Goal: Information Seeking & Learning: Learn about a topic

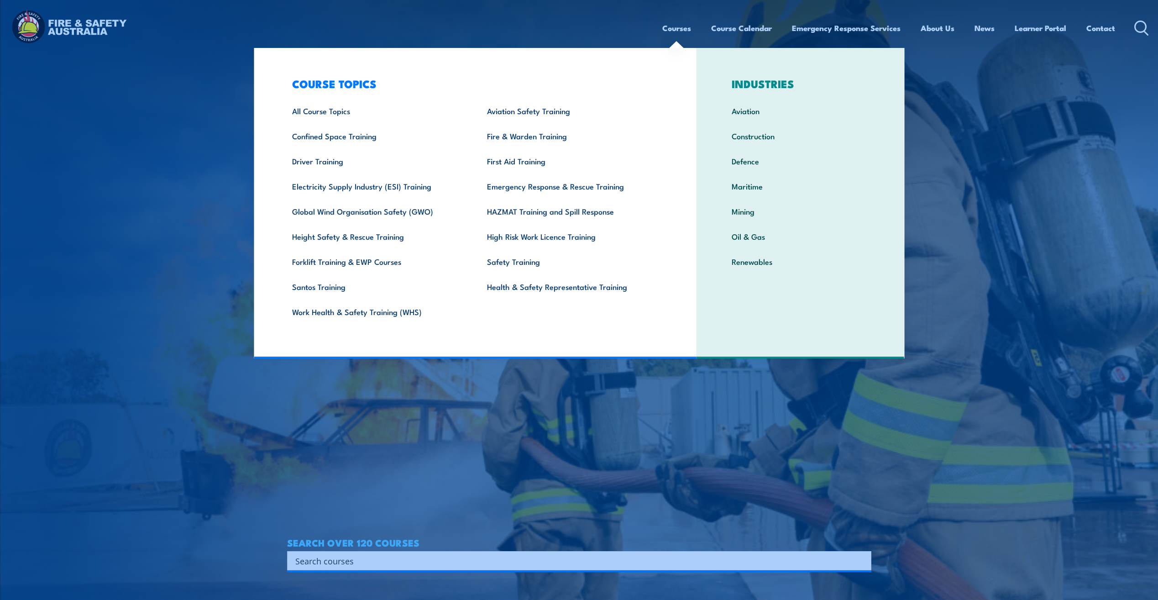
click at [666, 26] on link "Courses" at bounding box center [676, 28] width 29 height 24
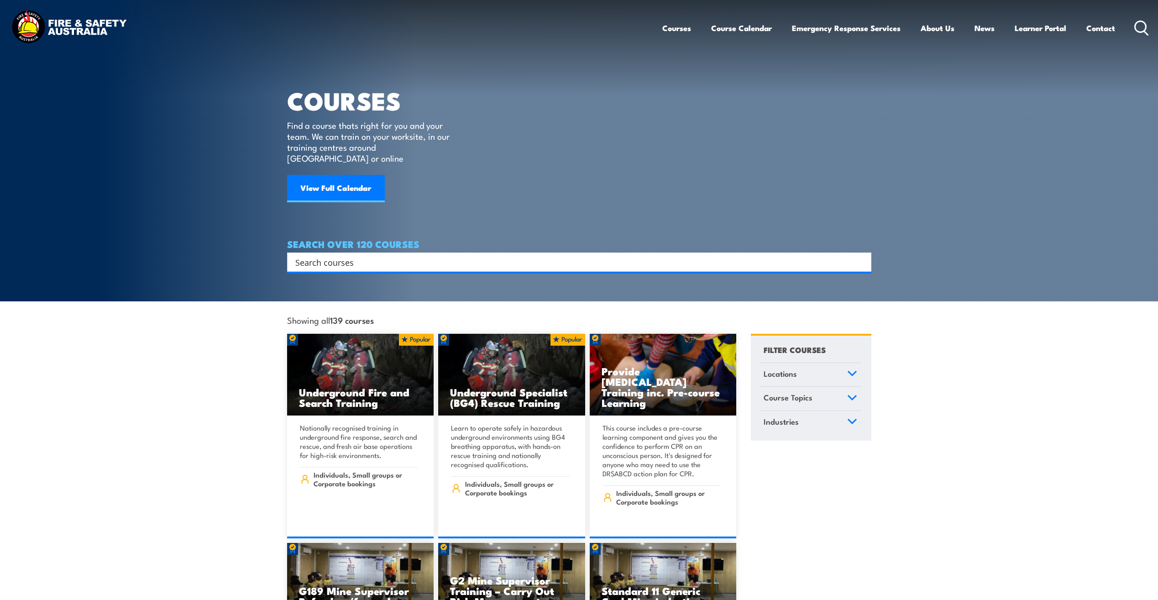
click at [331, 252] on div "Search" at bounding box center [579, 261] width 584 height 19
click at [331, 255] on input "Search input" at bounding box center [573, 262] width 556 height 14
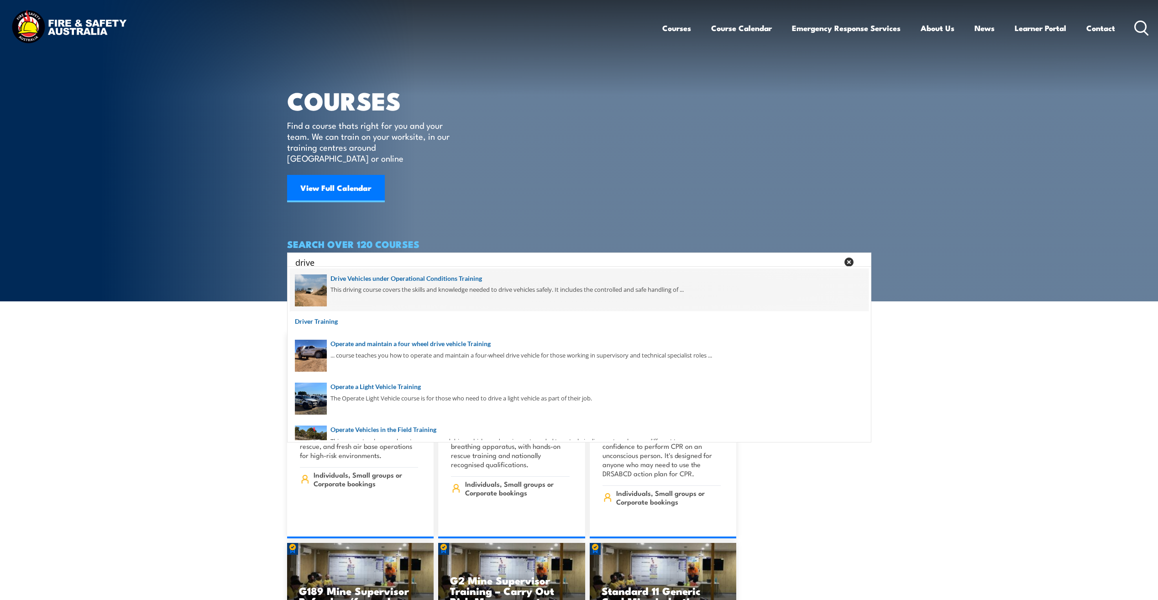
type input "drive"
click at [357, 277] on span at bounding box center [579, 289] width 579 height 43
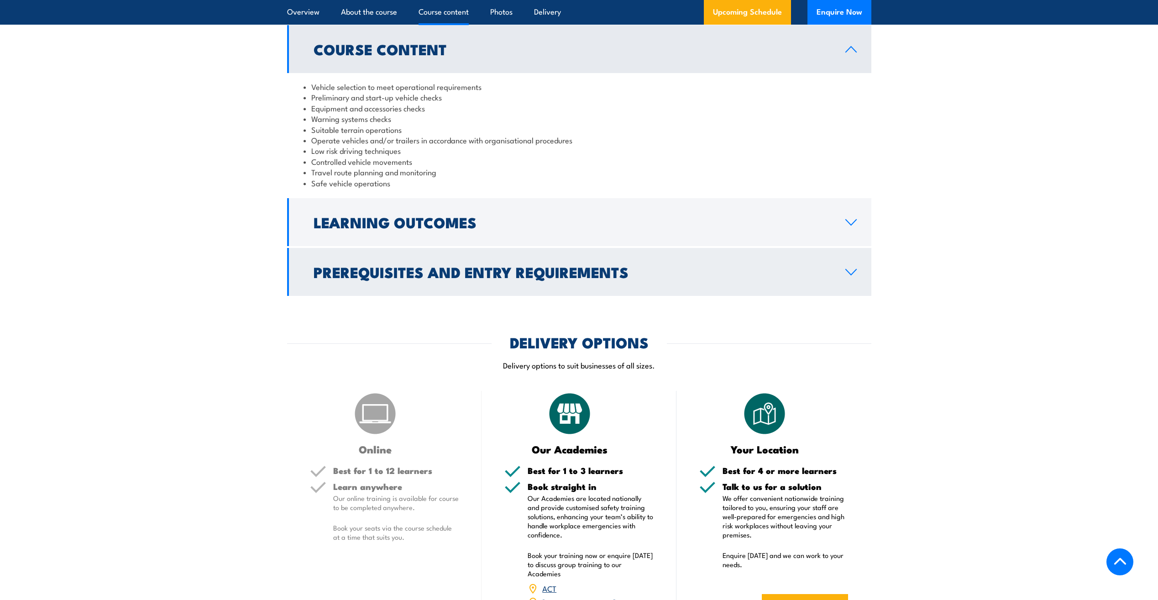
scroll to position [684, 0]
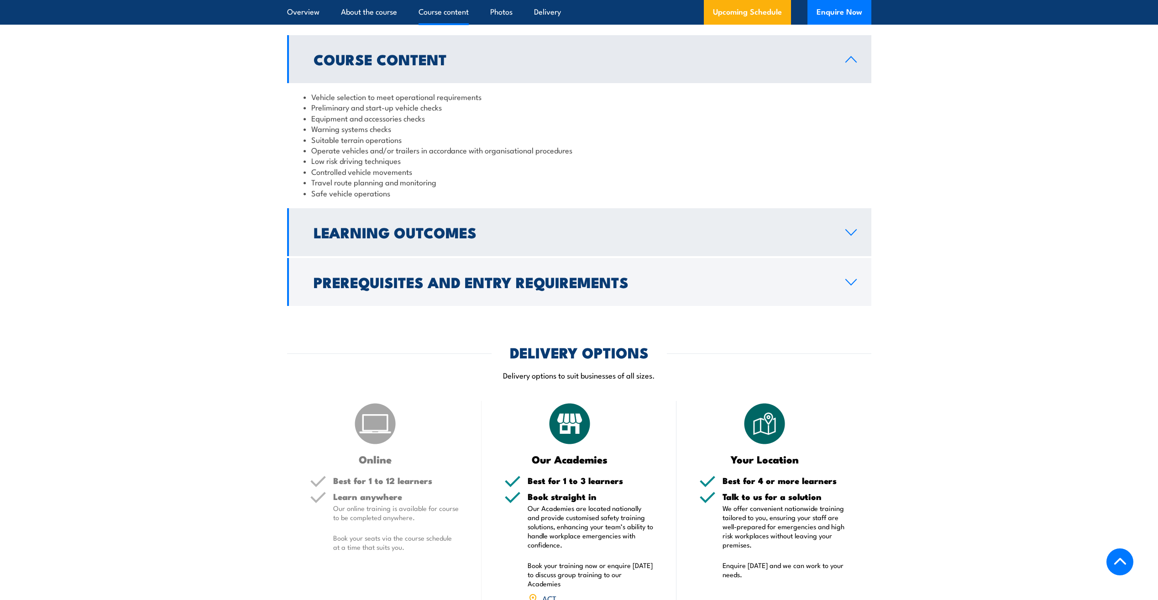
click at [847, 247] on link "Learning Outcomes" at bounding box center [579, 232] width 584 height 48
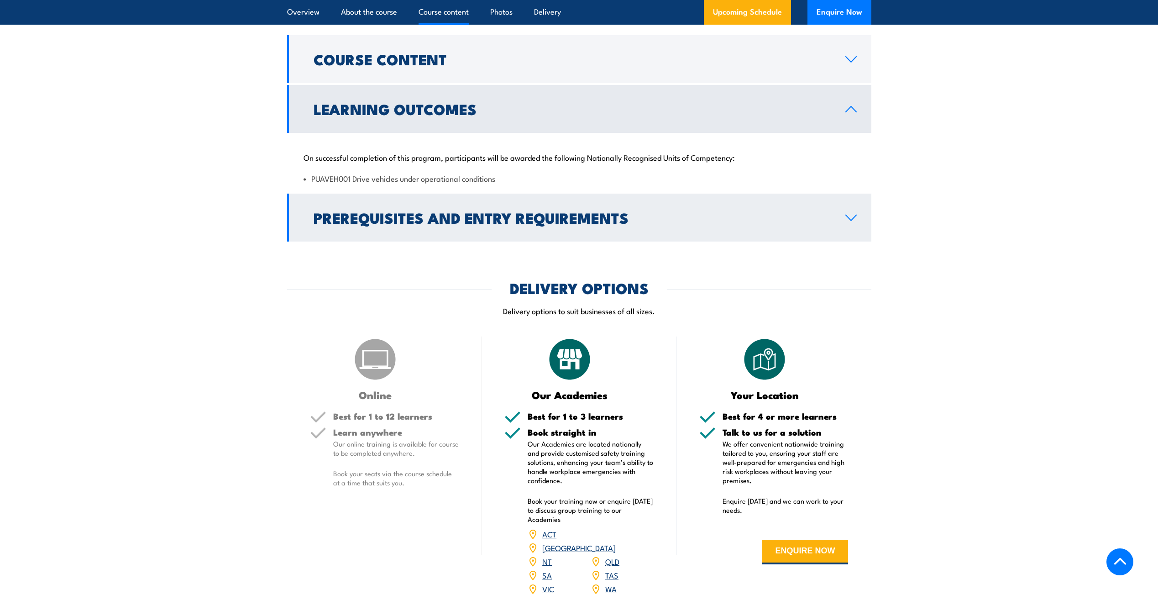
click at [856, 221] on icon at bounding box center [851, 217] width 12 height 7
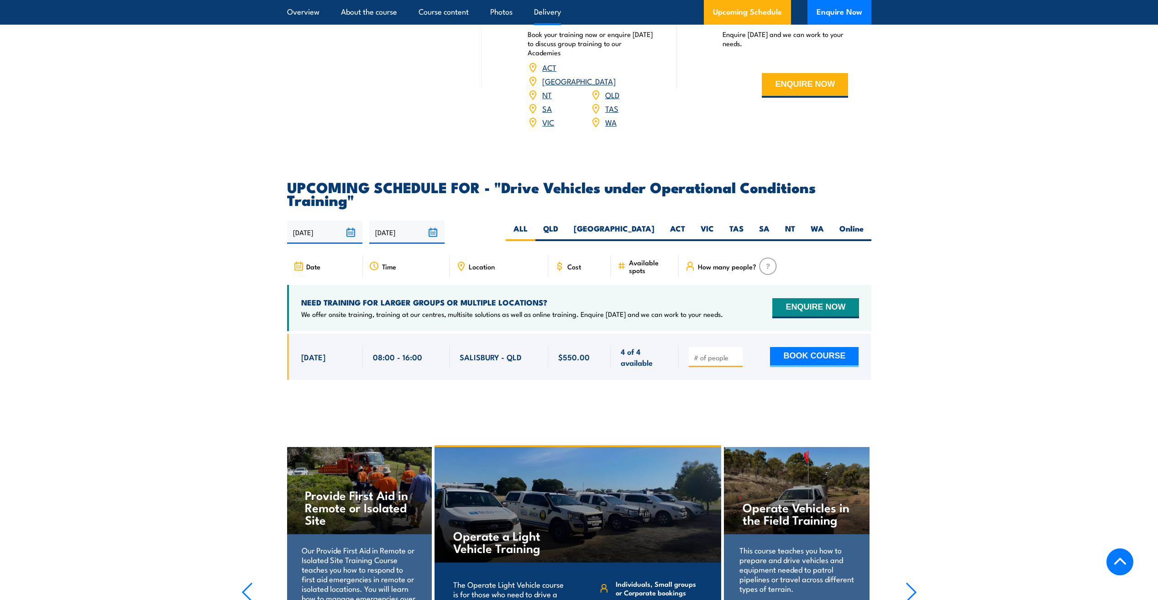
scroll to position [1232, 0]
click at [566, 223] on label "QLD" at bounding box center [550, 232] width 31 height 18
click at [564, 223] on input "QLD" at bounding box center [561, 226] width 6 height 6
radio input "true"
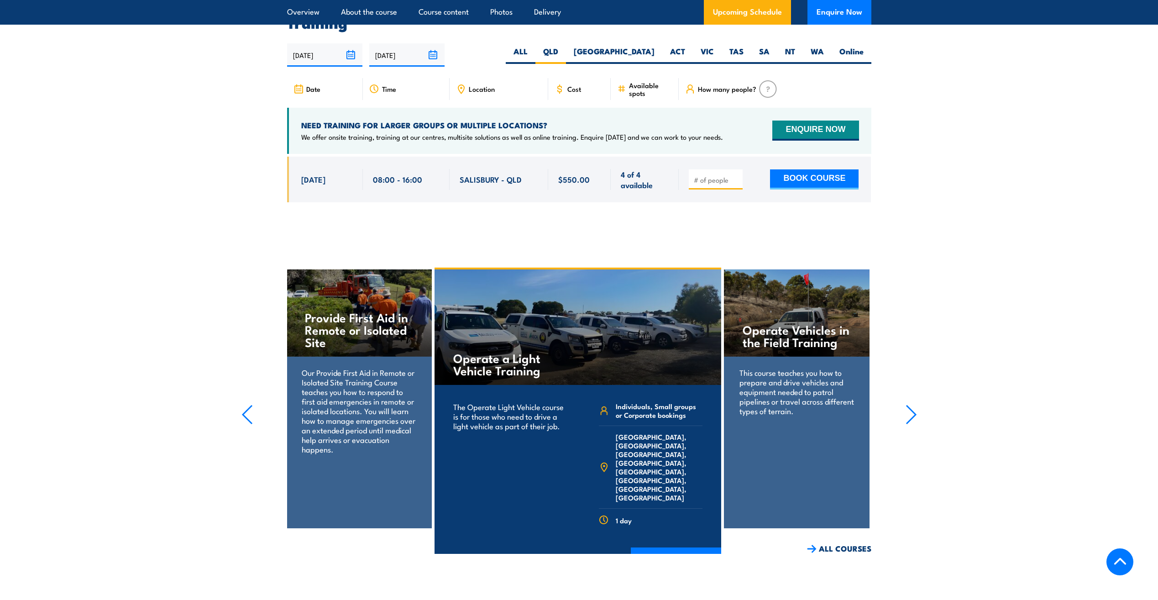
click at [180, 189] on section "UPCOMING SCHEDULE FOR - "Drive Vehicles under Operational Conditions Training" …" at bounding box center [579, 109] width 1158 height 213
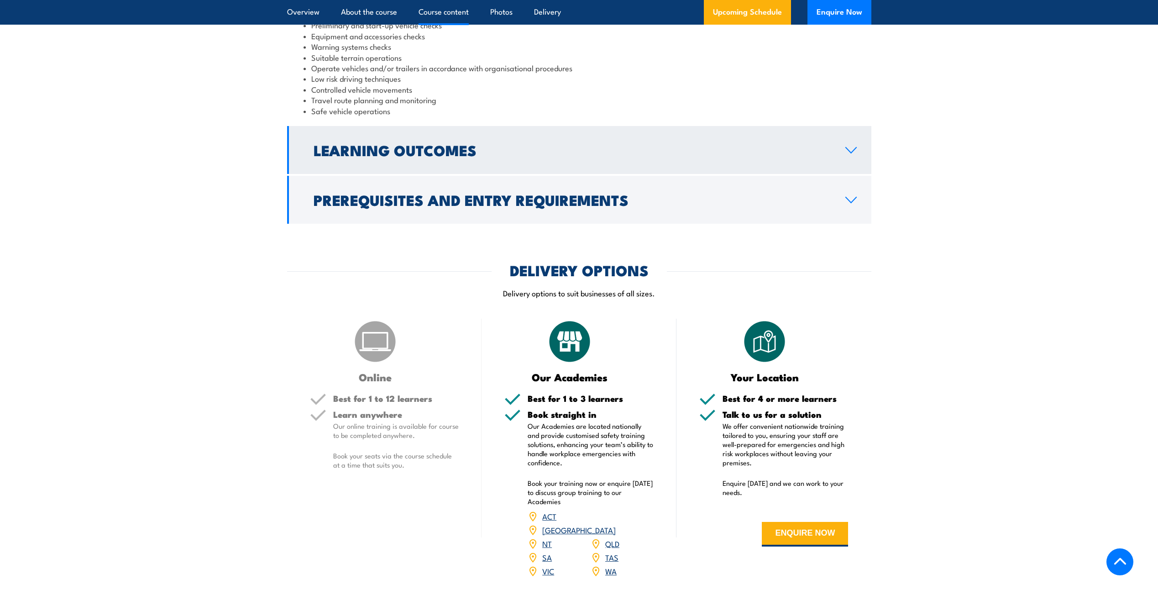
scroll to position [753, 0]
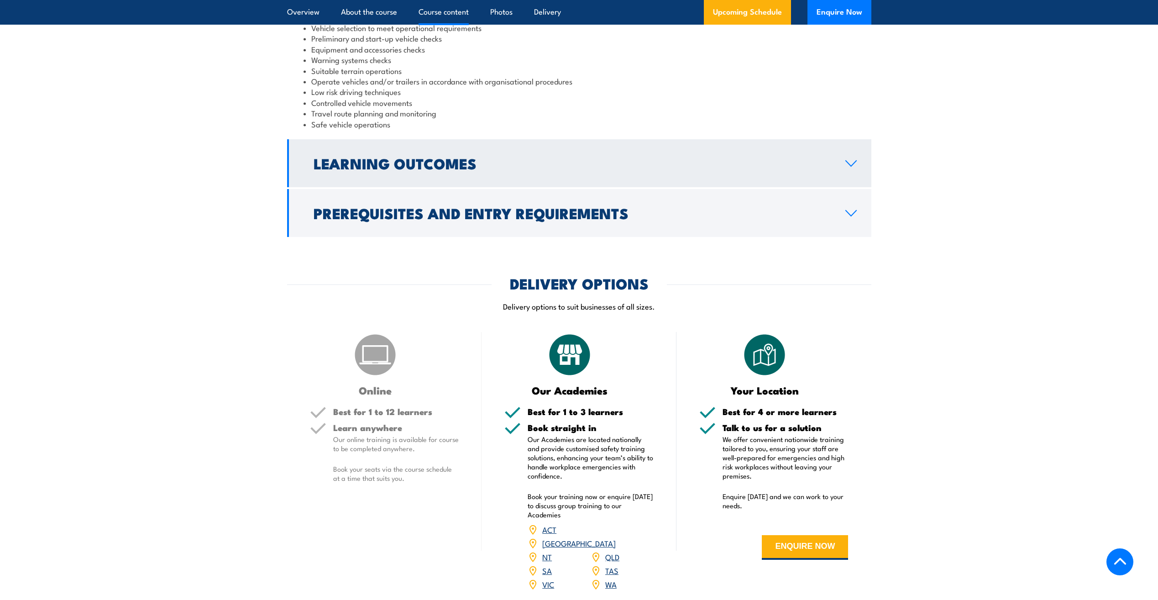
click at [827, 169] on h2 "Learning Outcomes" at bounding box center [571, 162] width 517 height 13
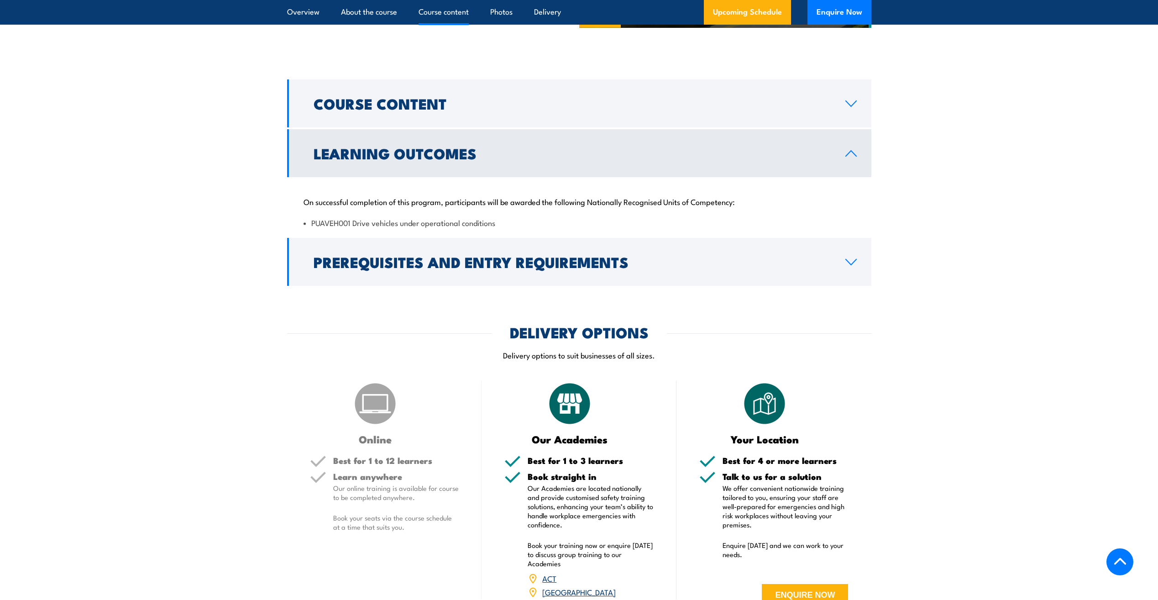
scroll to position [616, 0]
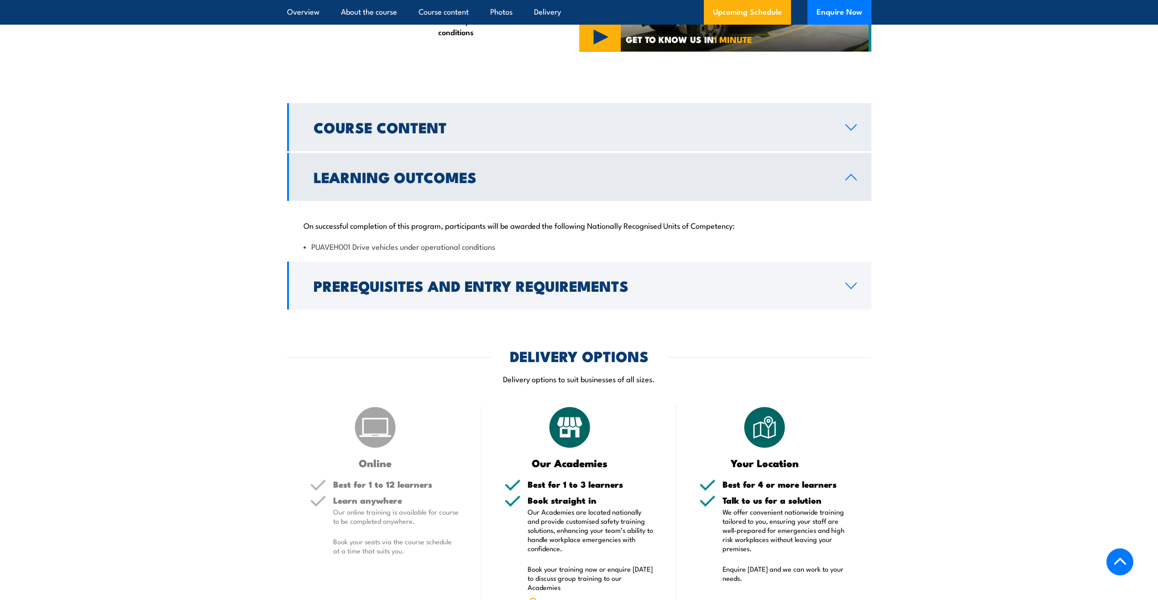
click at [838, 131] on link "Course Content" at bounding box center [579, 127] width 584 height 48
